Goal: Information Seeking & Learning: Learn about a topic

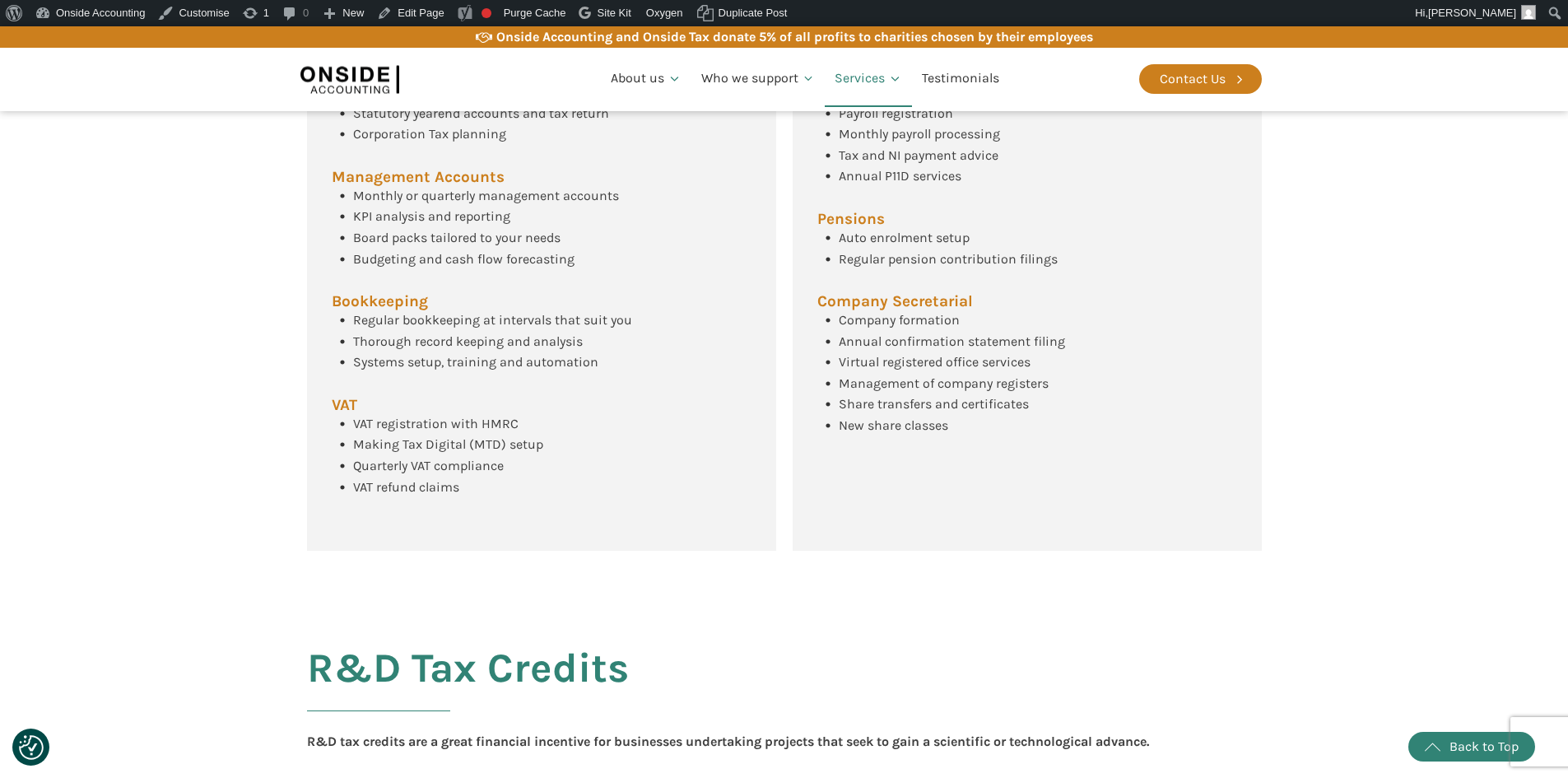
scroll to position [292, 0]
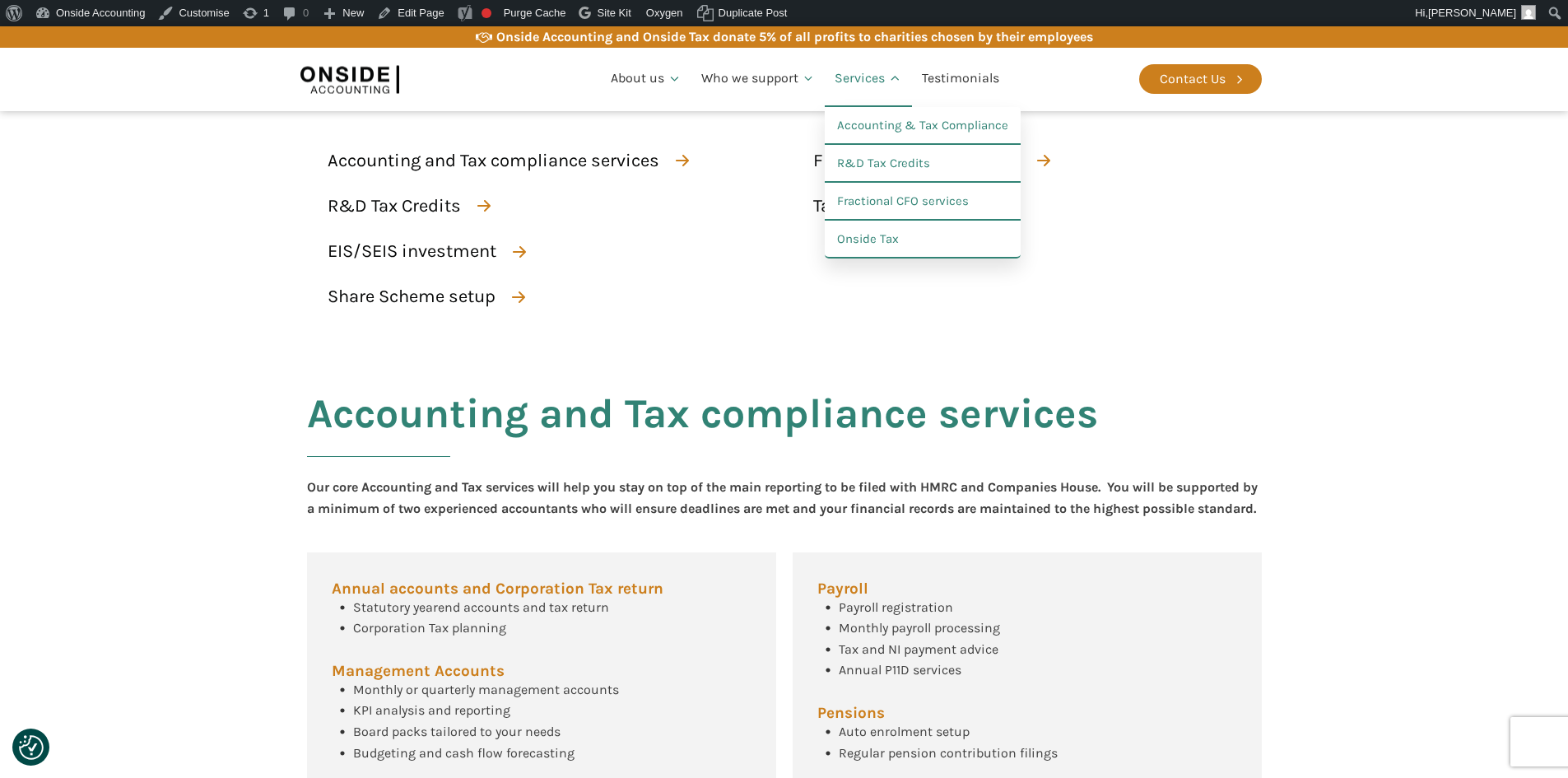
click at [859, 76] on link "Services" at bounding box center [868, 79] width 87 height 56
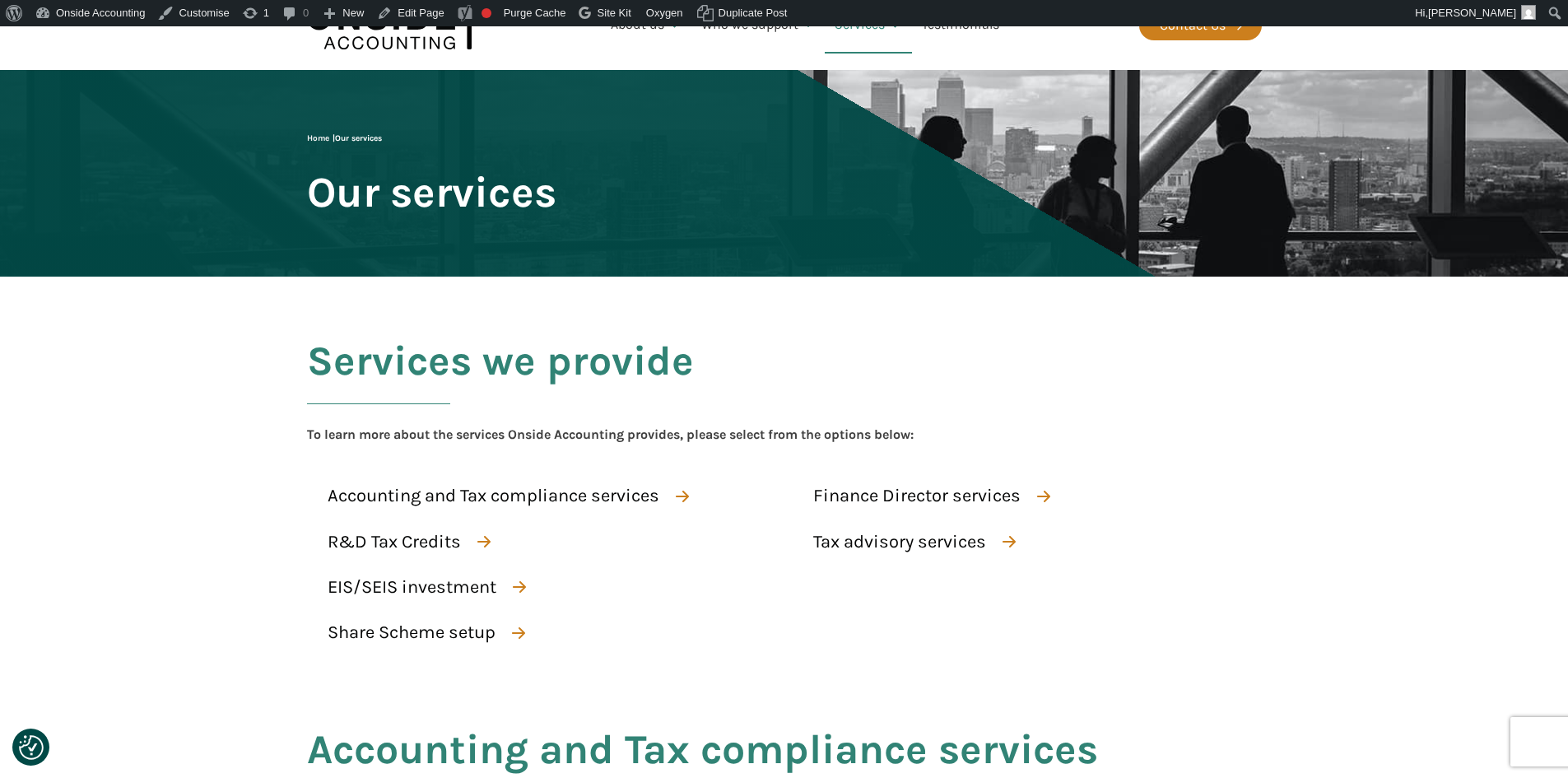
scroll to position [165, 0]
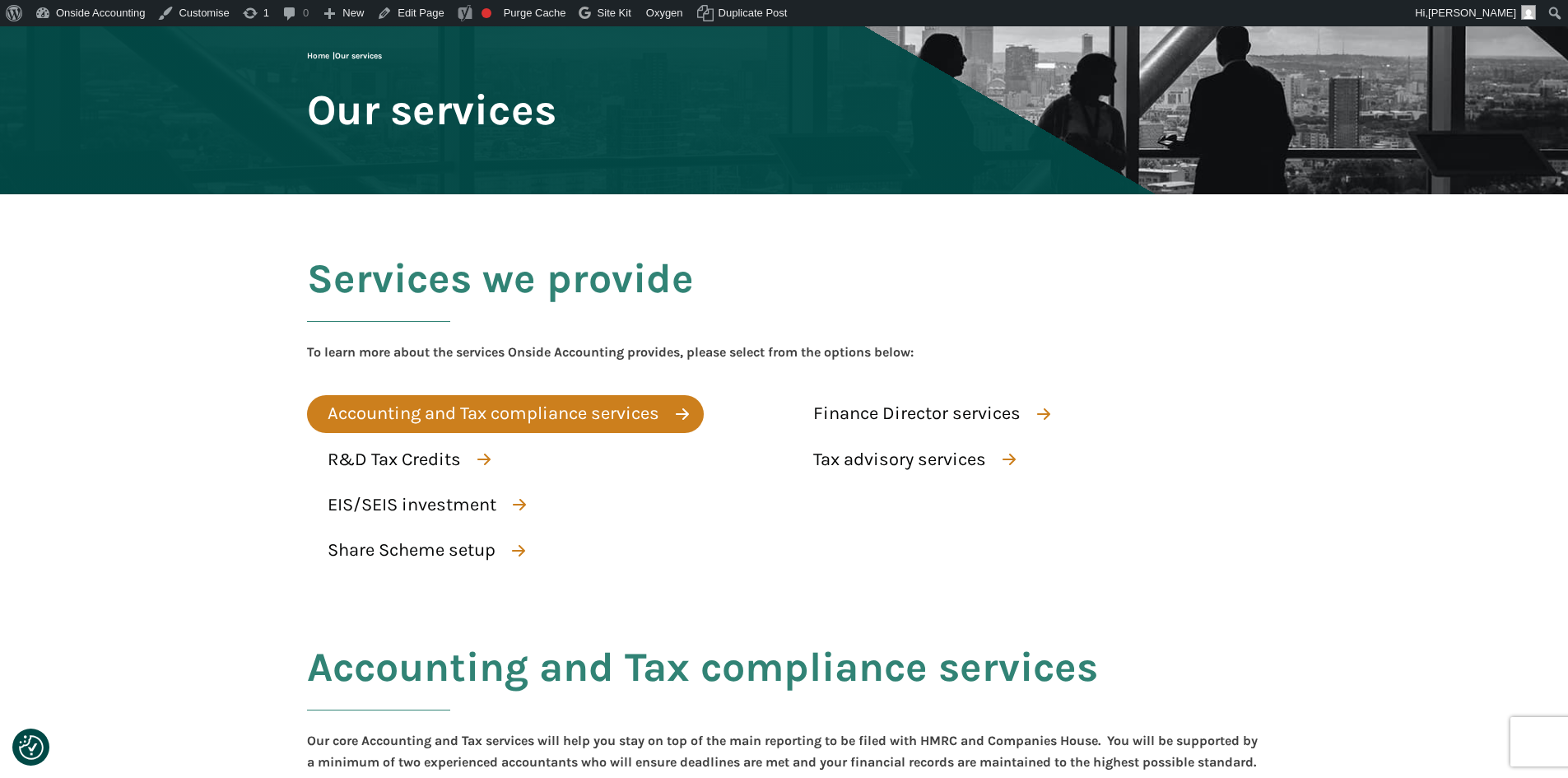
click at [397, 414] on div "Accounting and Tax compliance services" at bounding box center [493, 413] width 332 height 29
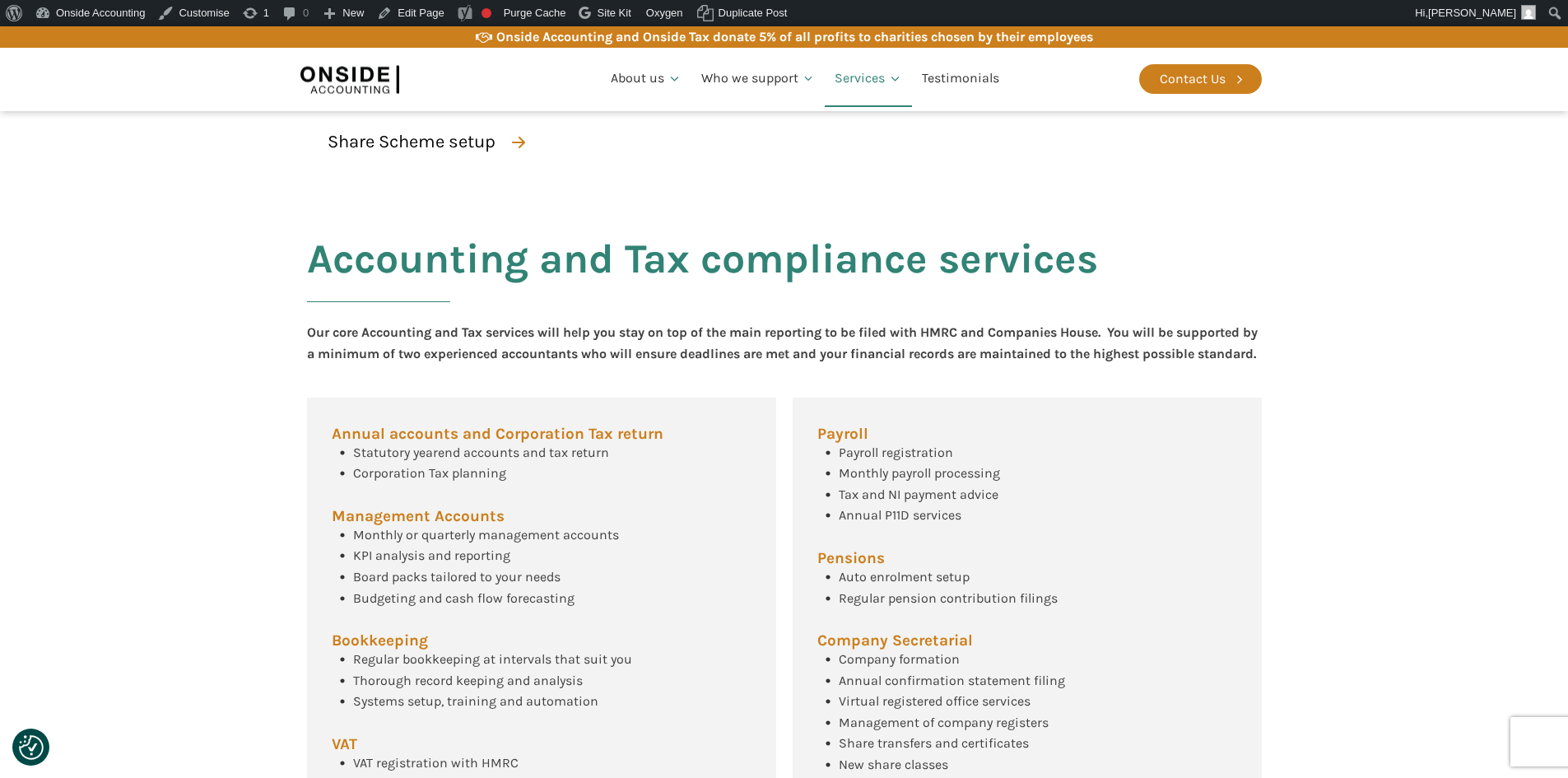
scroll to position [154, 0]
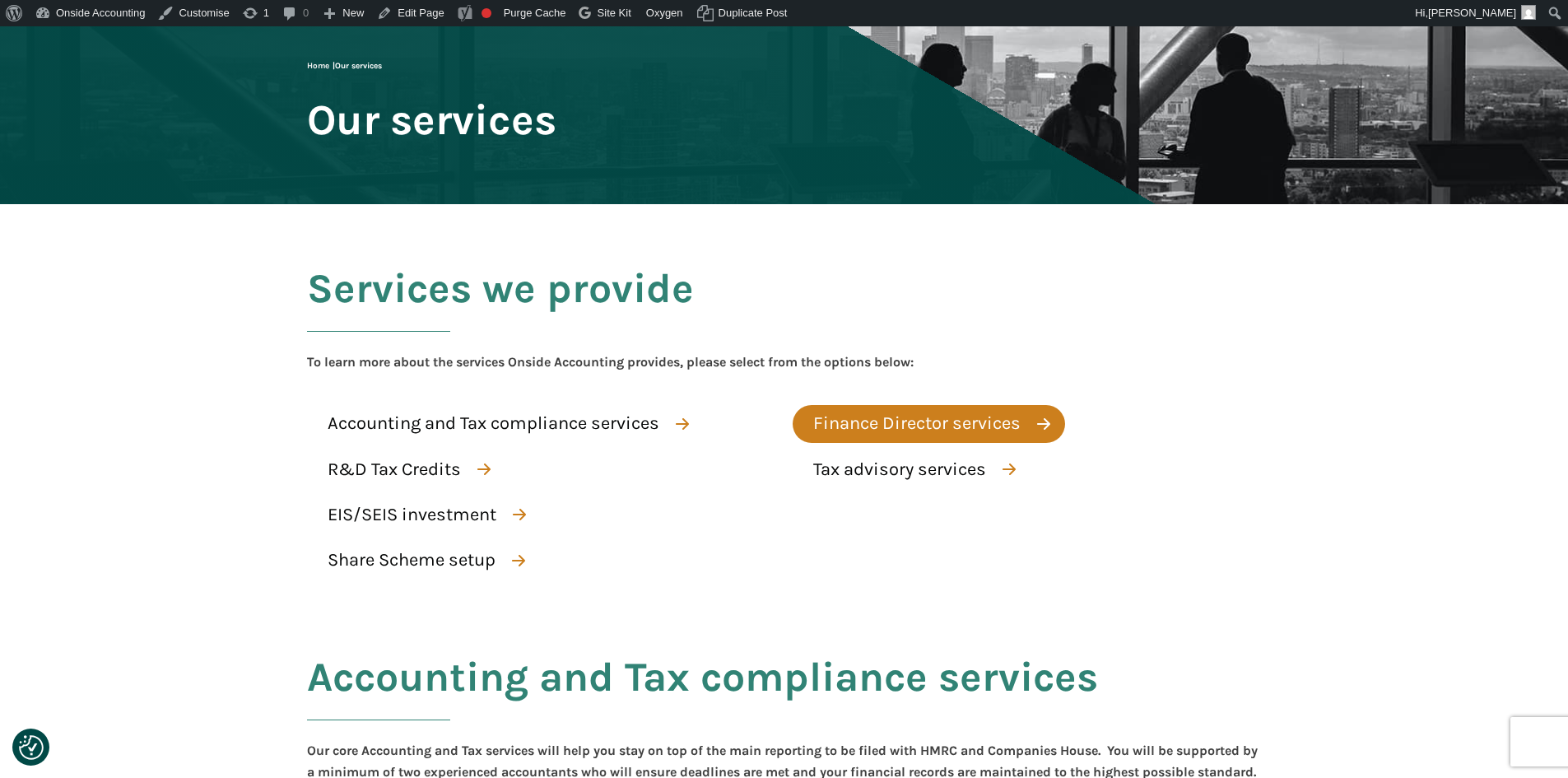
click at [880, 421] on div "Finance Director services" at bounding box center [917, 423] width 208 height 29
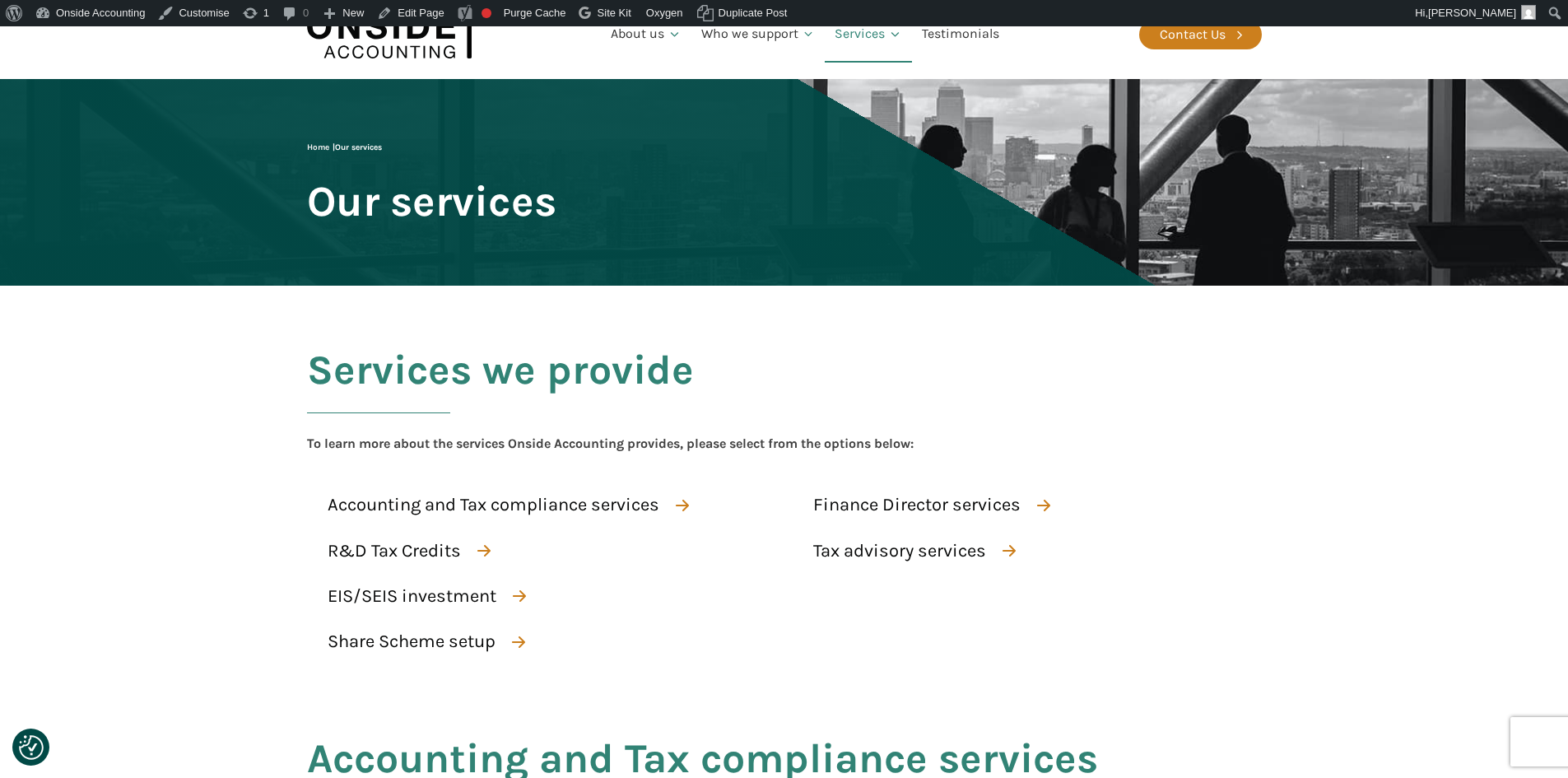
scroll to position [73, 0]
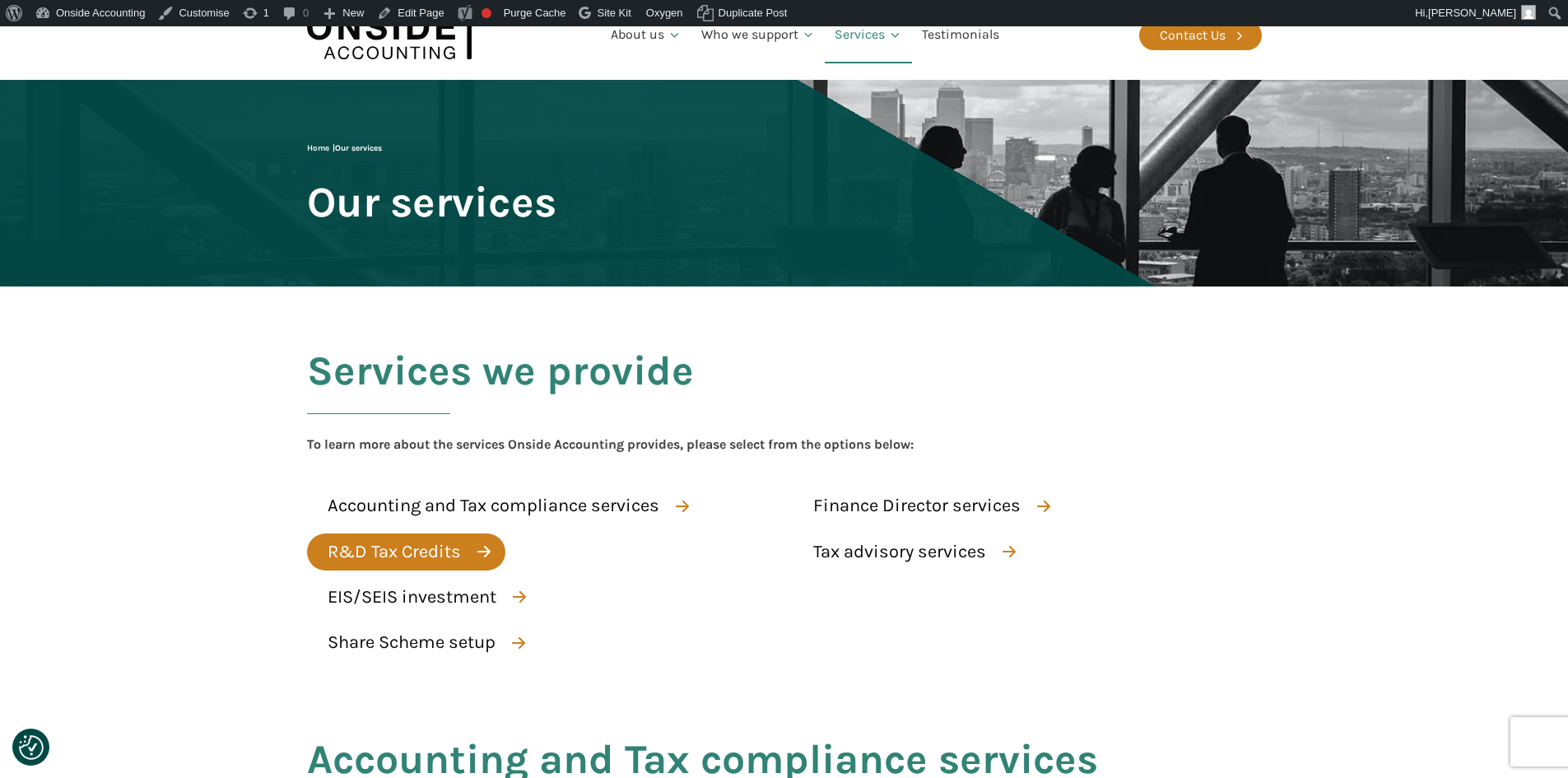
click at [403, 554] on div "R&D Tax Credits" at bounding box center [393, 552] width 133 height 29
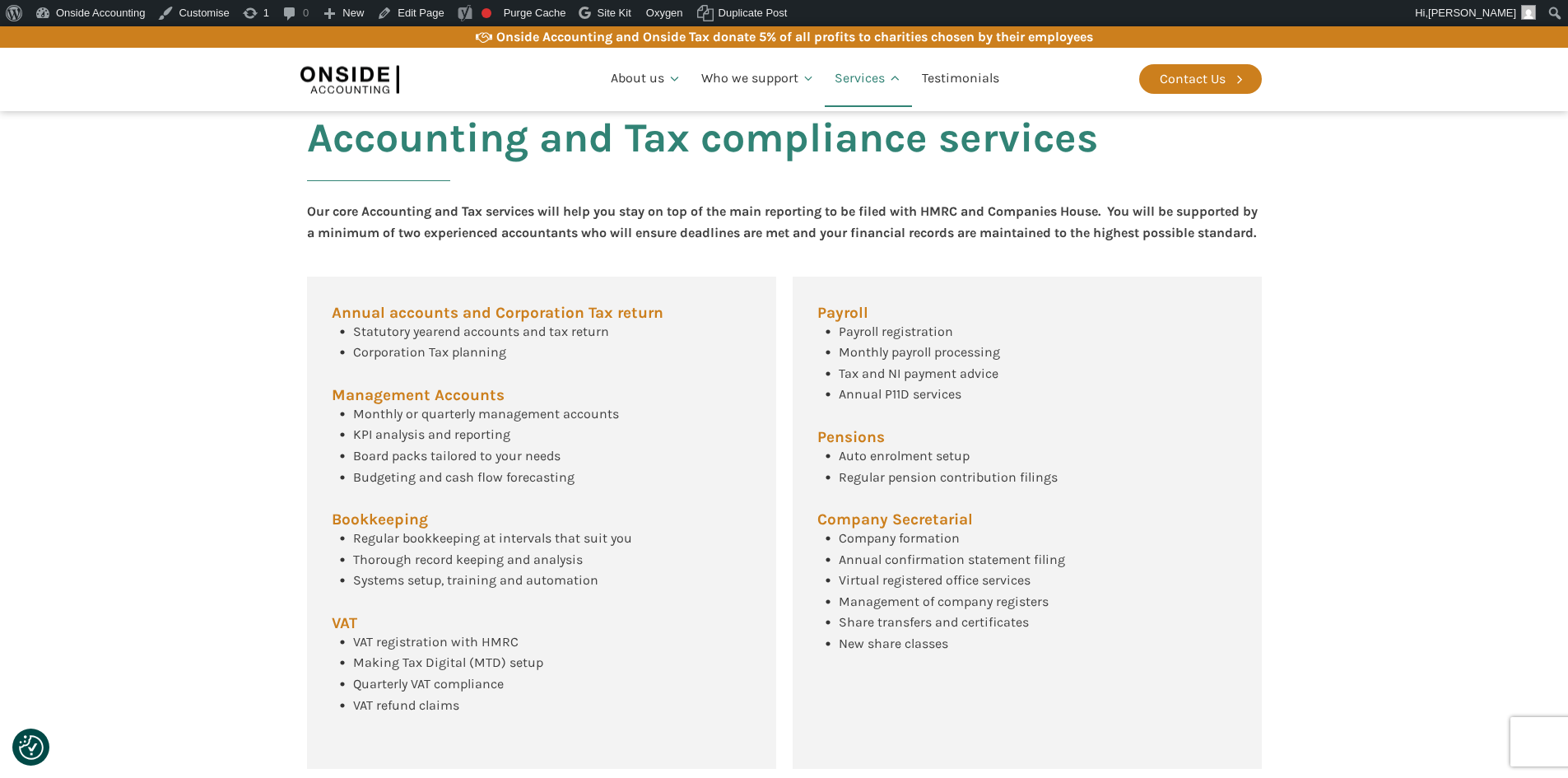
scroll to position [156, 0]
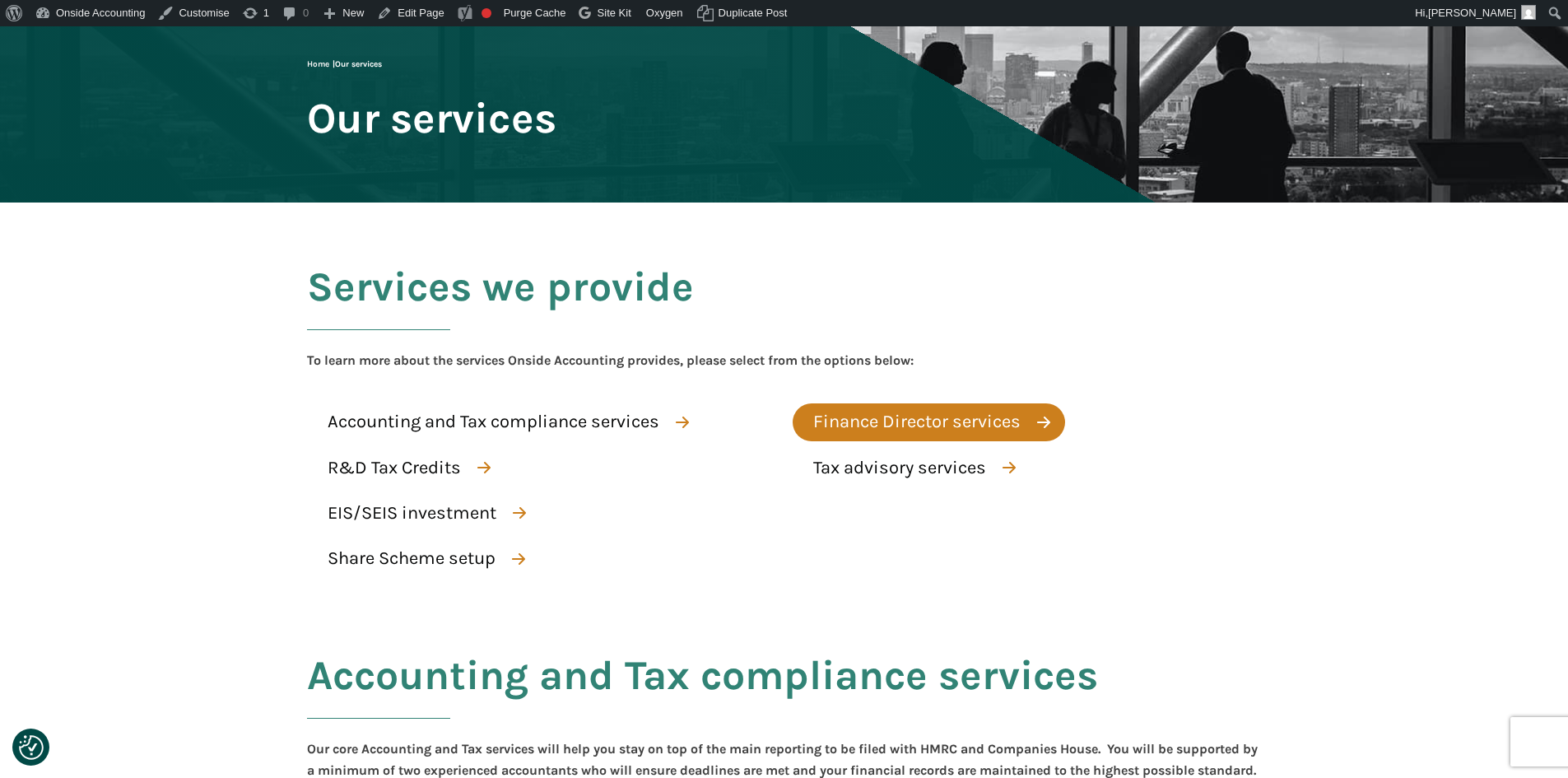
click at [885, 414] on div "Finance Director services" at bounding box center [917, 421] width 208 height 29
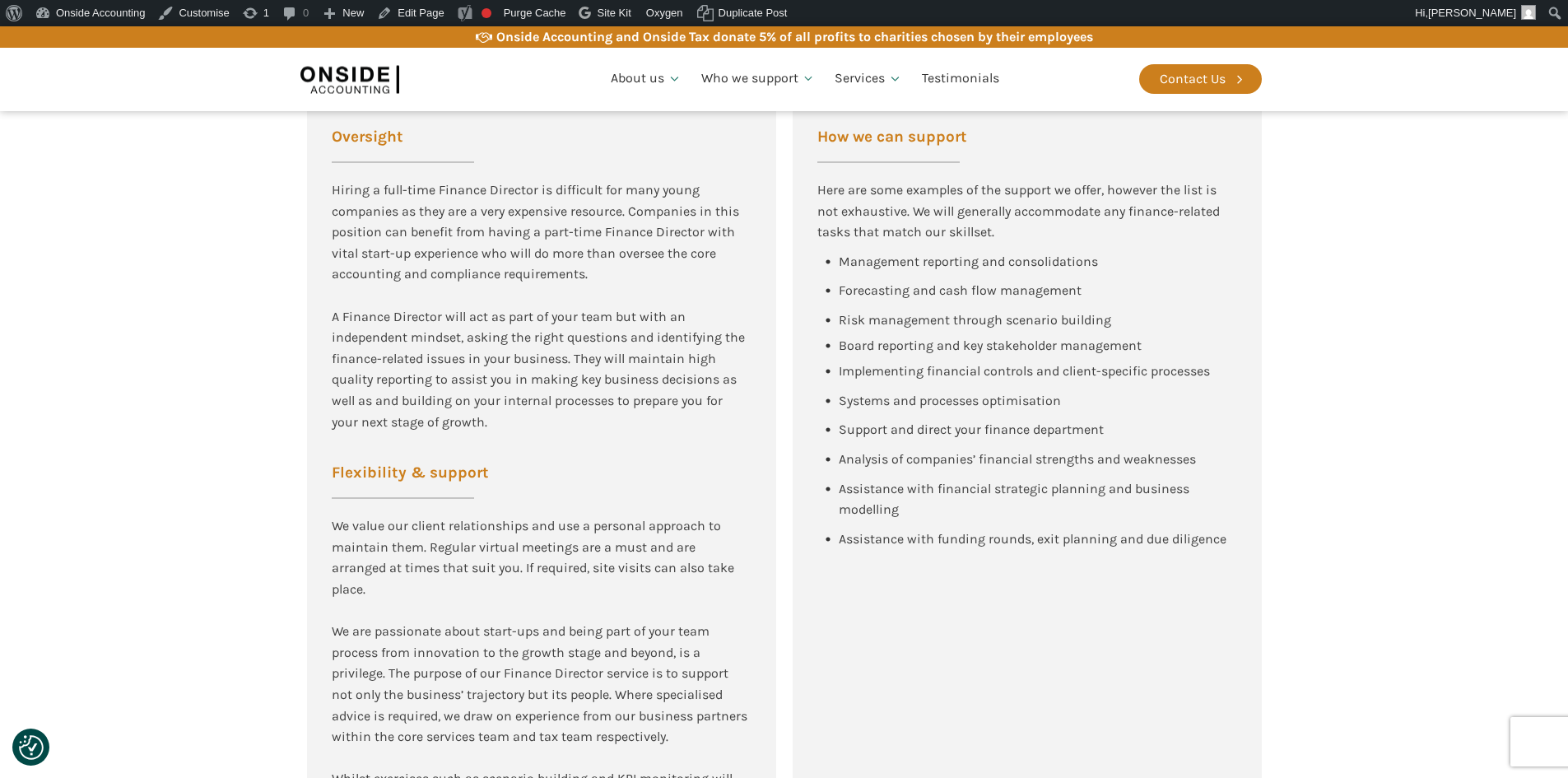
scroll to position [989, 0]
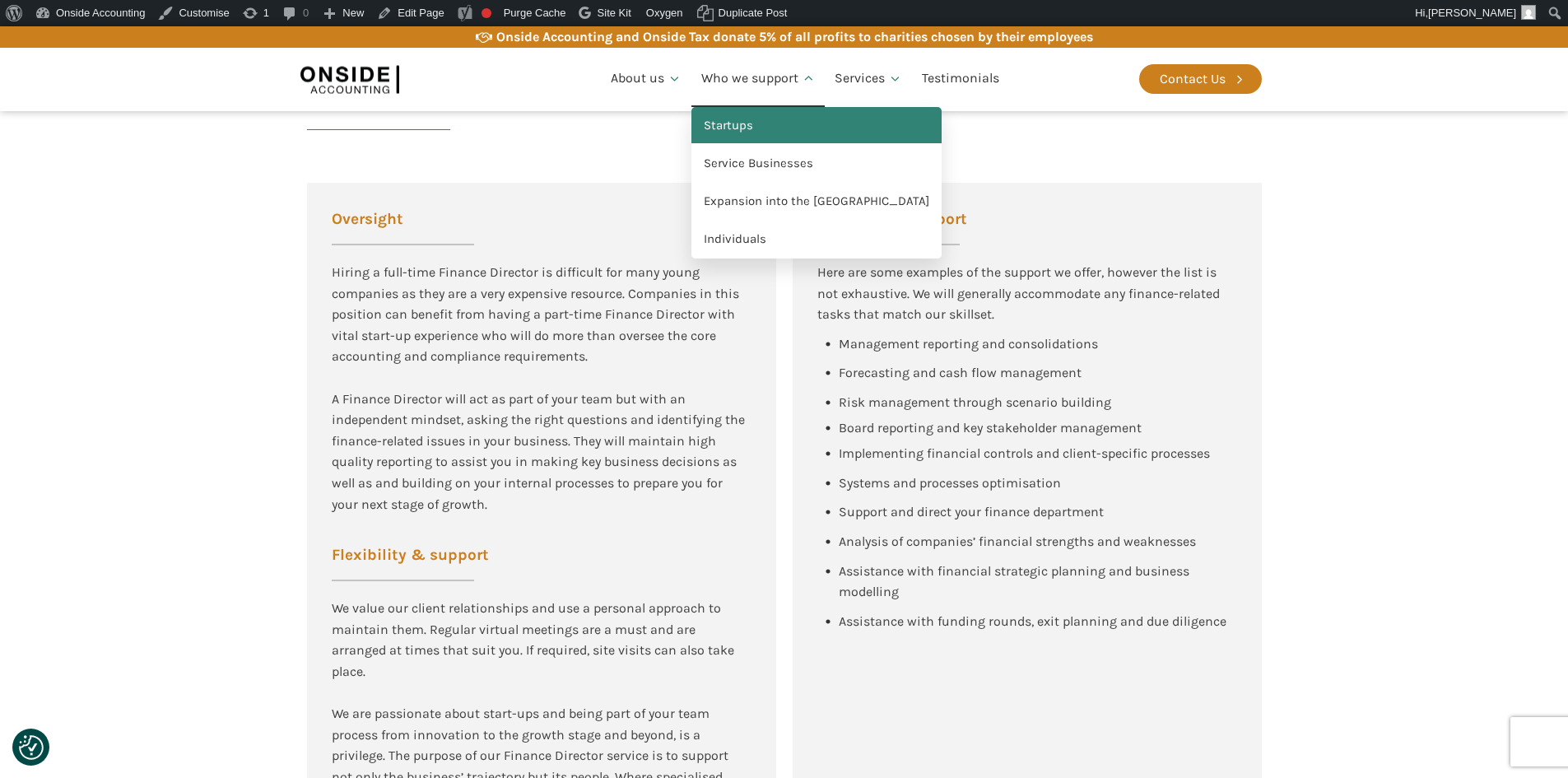
click at [735, 120] on link "Startups" at bounding box center [816, 125] width 250 height 38
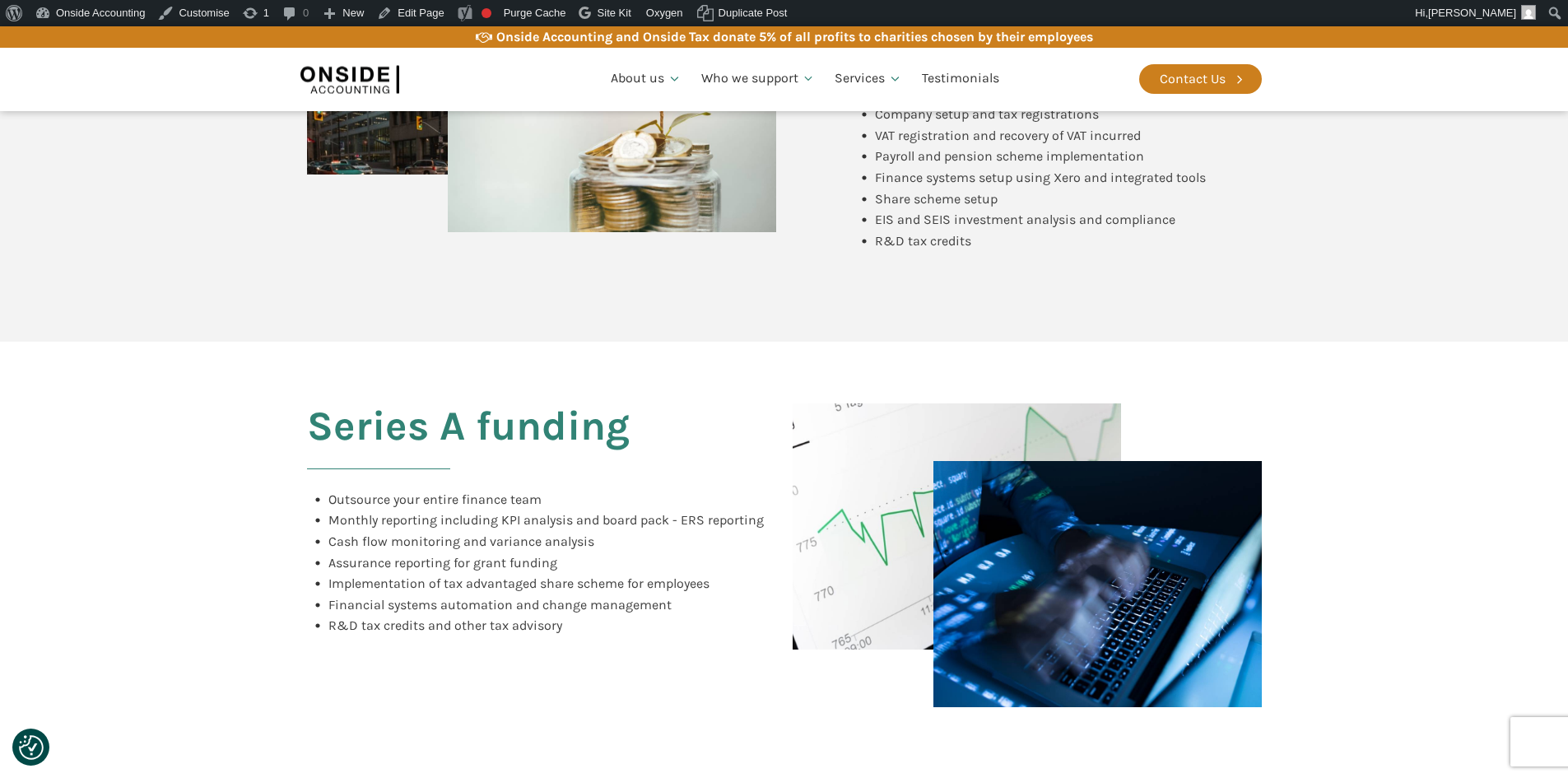
scroll to position [1318, 0]
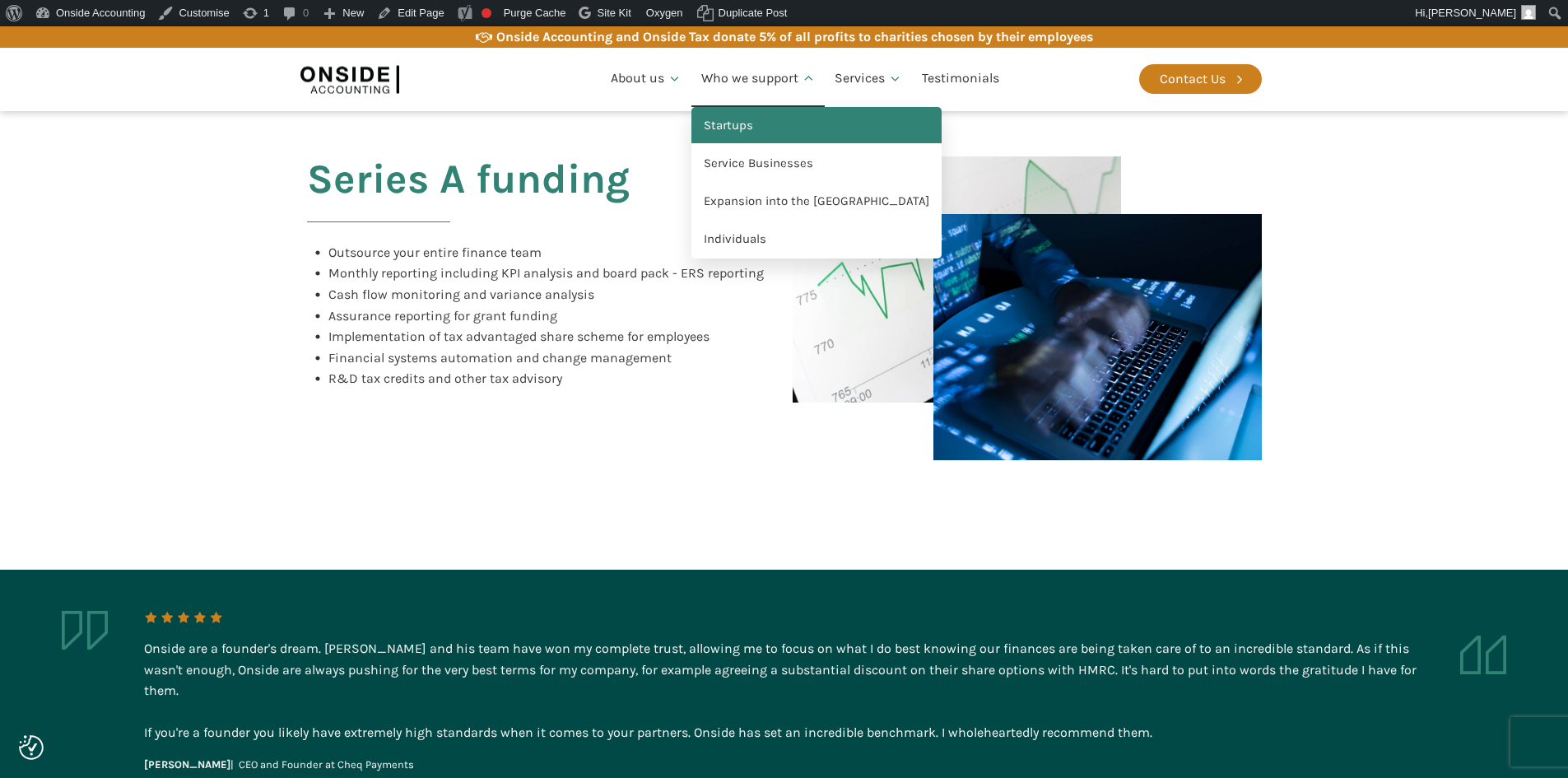
click at [743, 121] on link "Startups" at bounding box center [816, 125] width 250 height 38
